Goal: Task Accomplishment & Management: Manage account settings

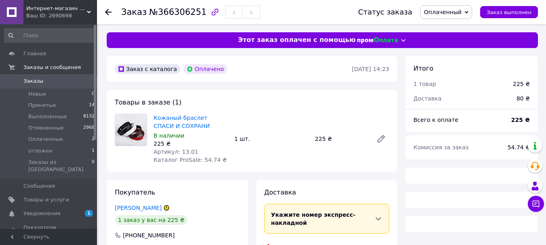
scroll to position [140, 0]
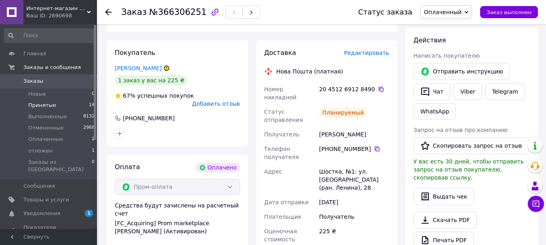
click at [36, 103] on span "Принятые" at bounding box center [42, 105] width 28 height 7
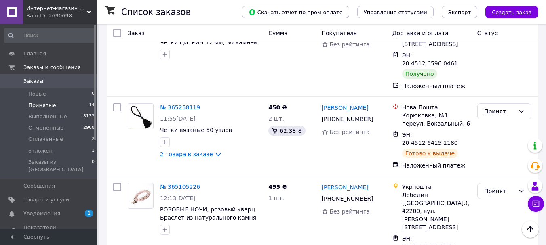
scroll to position [1063, 0]
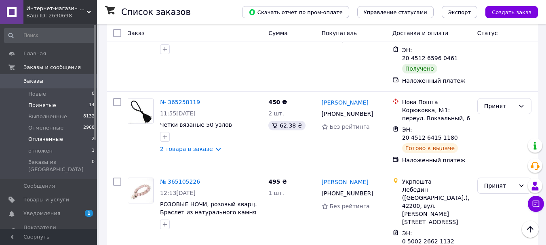
click at [51, 139] on span "Оплаченные" at bounding box center [45, 139] width 35 height 7
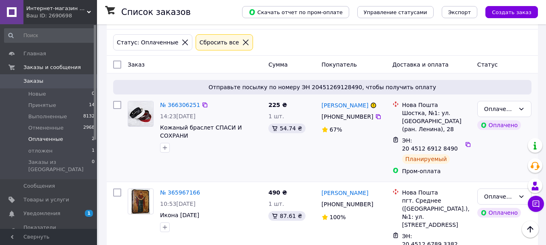
scroll to position [139, 0]
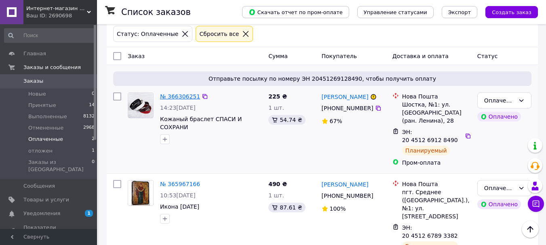
click at [173, 95] on link "№ 366306251" at bounding box center [180, 96] width 40 height 6
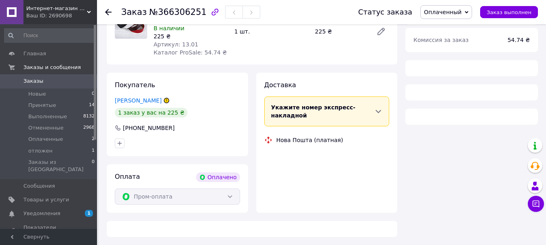
scroll to position [139, 0]
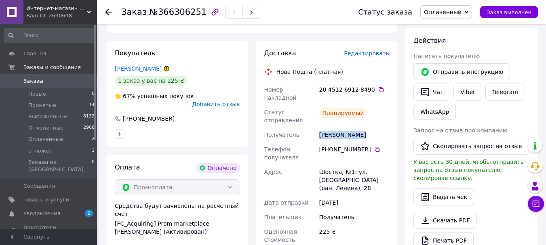
drag, startPoint x: 317, startPoint y: 118, endPoint x: 359, endPoint y: 123, distance: 42.3
click at [360, 123] on div "Номер накладной 20 4512 6912 8490   Статус отправления Планируемый Получатель […" at bounding box center [327, 176] width 129 height 188
drag, startPoint x: 322, startPoint y: 135, endPoint x: 364, endPoint y: 135, distance: 42.0
click at [364, 146] on div "[PHONE_NUMBER]" at bounding box center [354, 150] width 70 height 8
click at [346, 146] on div "[PHONE_NUMBER]" at bounding box center [354, 150] width 70 height 8
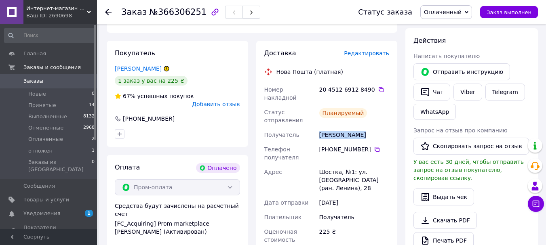
click at [330, 146] on div "[PHONE_NUMBER]" at bounding box center [354, 150] width 70 height 8
click at [301, 142] on div "Телефон получателя" at bounding box center [290, 153] width 55 height 23
drag, startPoint x: 324, startPoint y: 135, endPoint x: 365, endPoint y: 135, distance: 41.6
click at [365, 146] on div "[PHONE_NUMBER]" at bounding box center [354, 150] width 70 height 8
copy div "380 97 097 66 43"
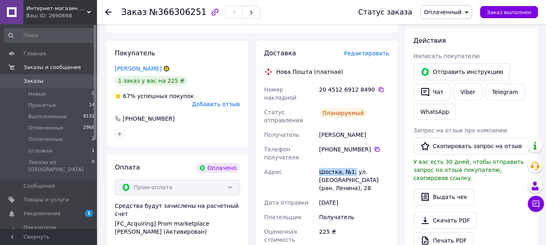
drag, startPoint x: 319, startPoint y: 154, endPoint x: 352, endPoint y: 156, distance: 32.8
click at [352, 156] on div "Номер накладной 20 4512 6912 8490   Статус отправления Планируемый Получатель […" at bounding box center [327, 176] width 129 height 188
copy div "Адрес Шостка, №1:"
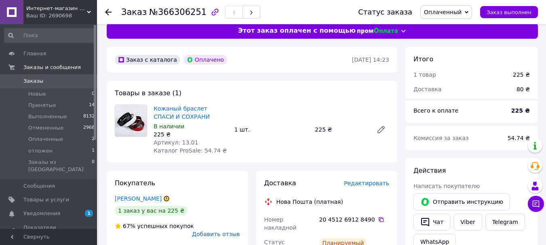
scroll to position [0, 0]
